Goal: Information Seeking & Learning: Find specific fact

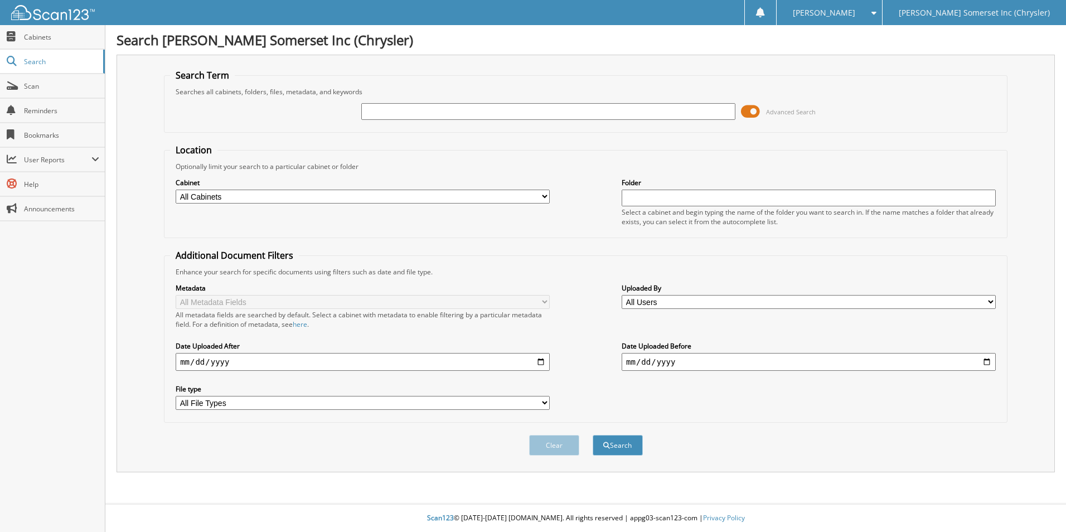
click at [518, 108] on input "text" at bounding box center [548, 111] width 374 height 17
type input "6152759"
click at [592, 435] on button "Search" at bounding box center [617, 445] width 50 height 21
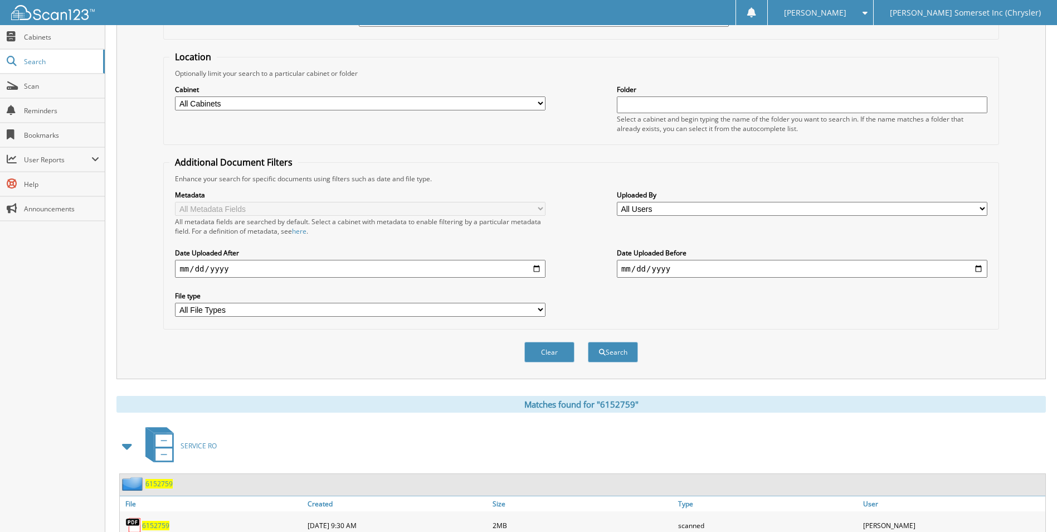
scroll to position [153, 0]
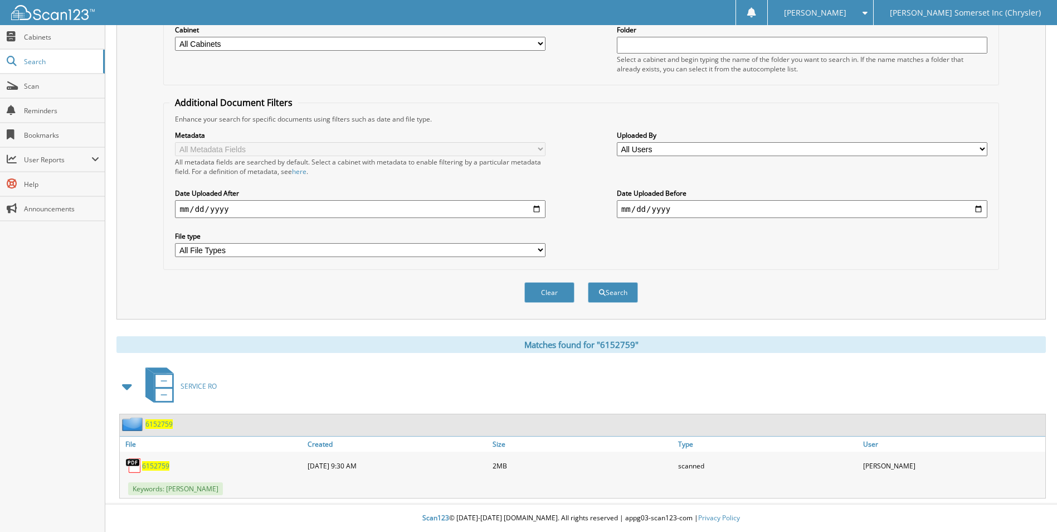
click at [159, 468] on span "6152759" at bounding box center [155, 465] width 27 height 9
